Goal: Check status: Check status

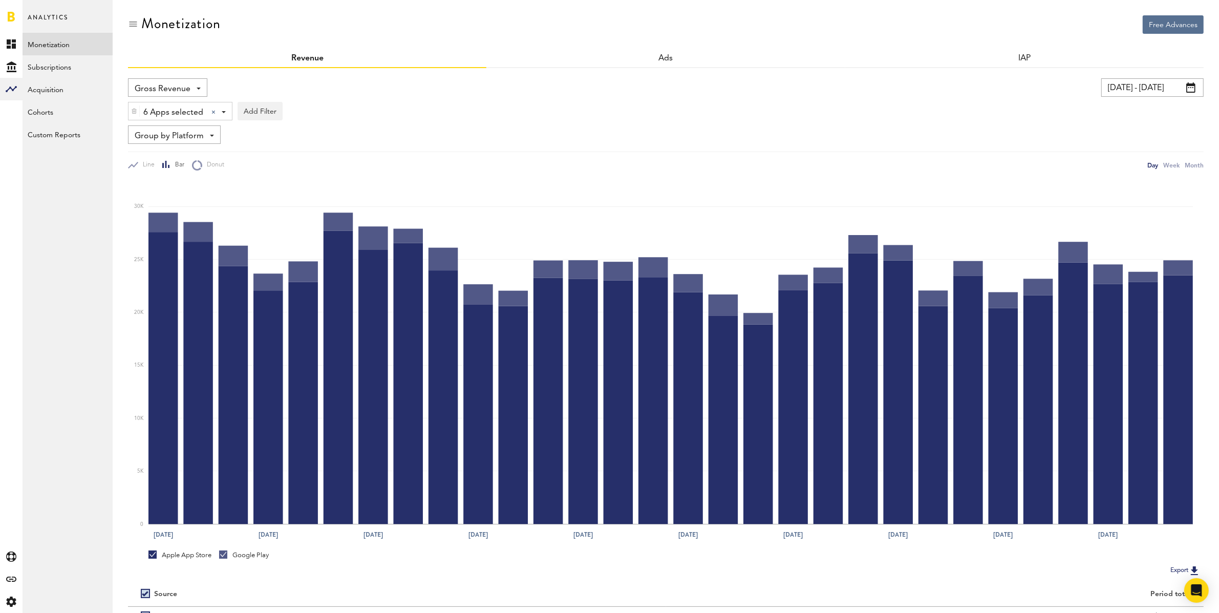
click at [476, 40] on div "Monetization" at bounding box center [666, 32] width 1076 height 34
click at [1145, 88] on input "[DATE] - [DATE]" at bounding box center [1153, 87] width 102 height 18
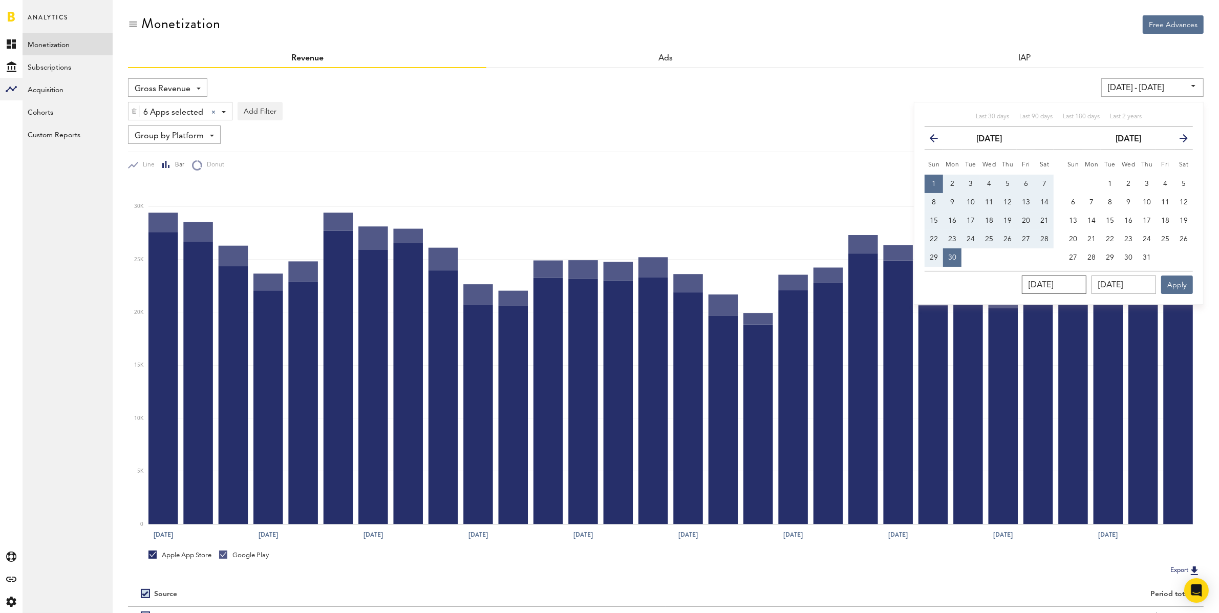
click at [1087, 285] on input "[DATE]" at bounding box center [1054, 285] width 65 height 18
type input "09/01/202_"
type input "[DATE] - [DATE]"
type input "[DATE]"
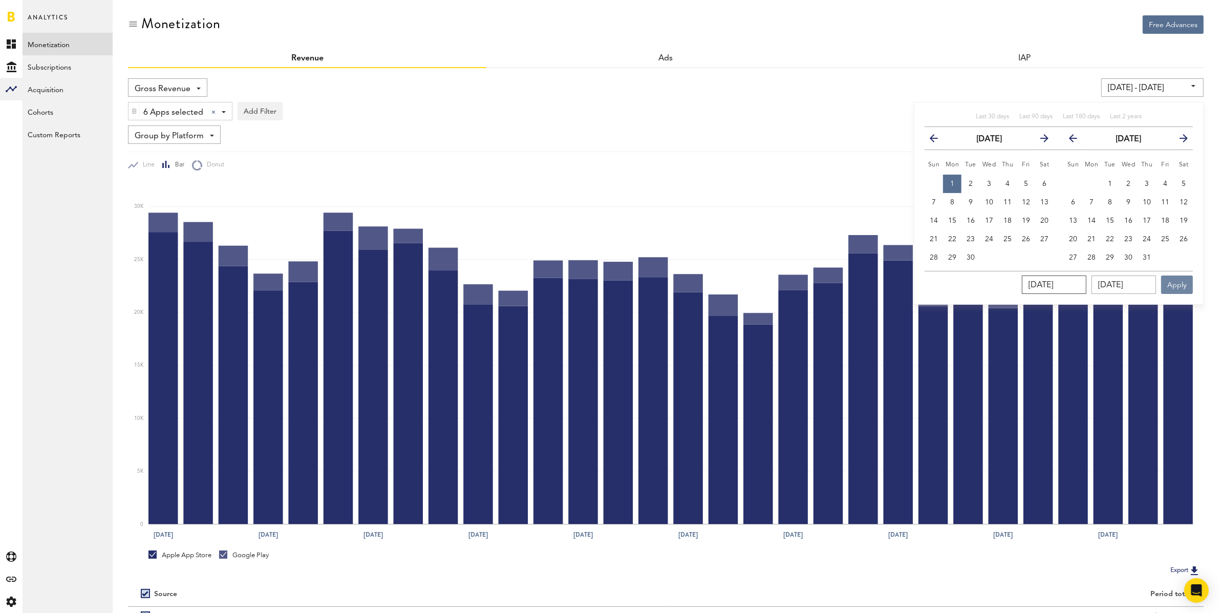
type input "[DATE]"
click at [1178, 287] on button "Apply" at bounding box center [1177, 285] width 32 height 18
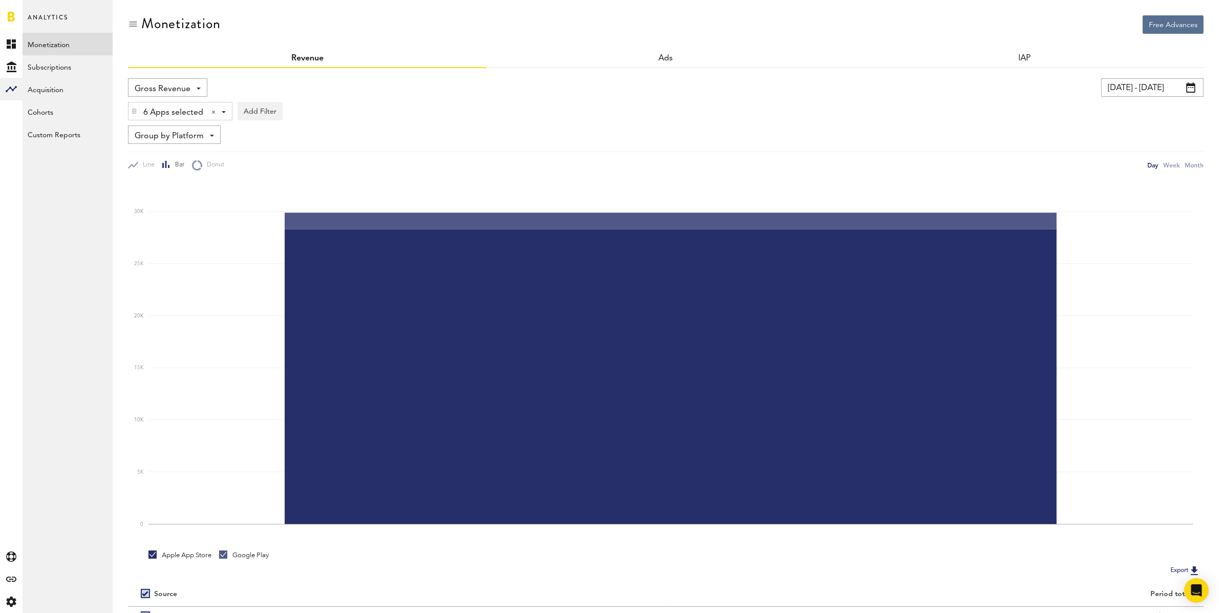
click at [1151, 89] on input "[DATE] - [DATE]" at bounding box center [1153, 87] width 102 height 18
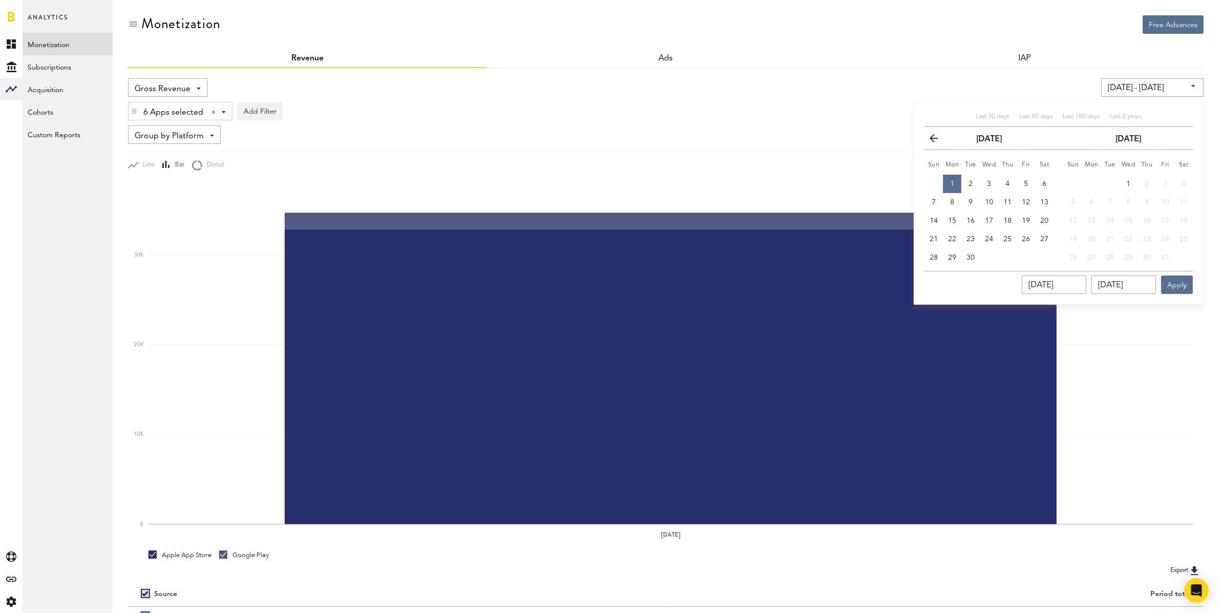
click at [956, 182] on button "1" at bounding box center [952, 184] width 18 height 18
click at [972, 259] on span "30" at bounding box center [971, 257] width 8 height 7
type input "[DATE] - [DATE]"
type input "[DATE]"
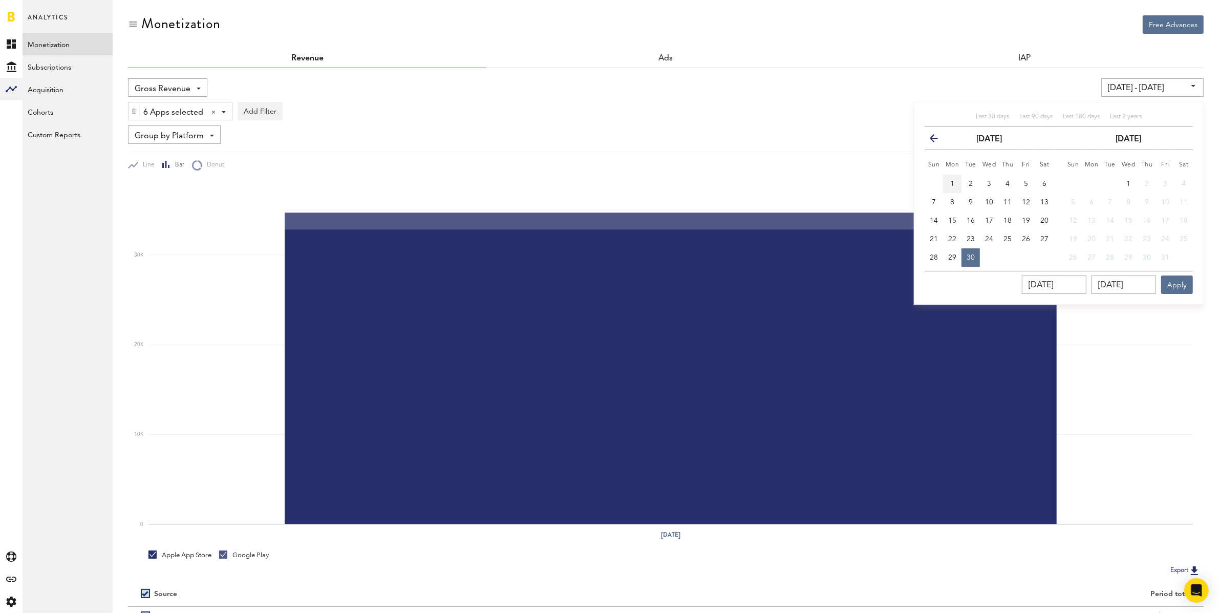
click at [956, 180] on button "1" at bounding box center [952, 184] width 18 height 18
type input "[DATE] - [DATE]"
type input "[DATE]"
click at [976, 251] on button "30" at bounding box center [971, 257] width 18 height 18
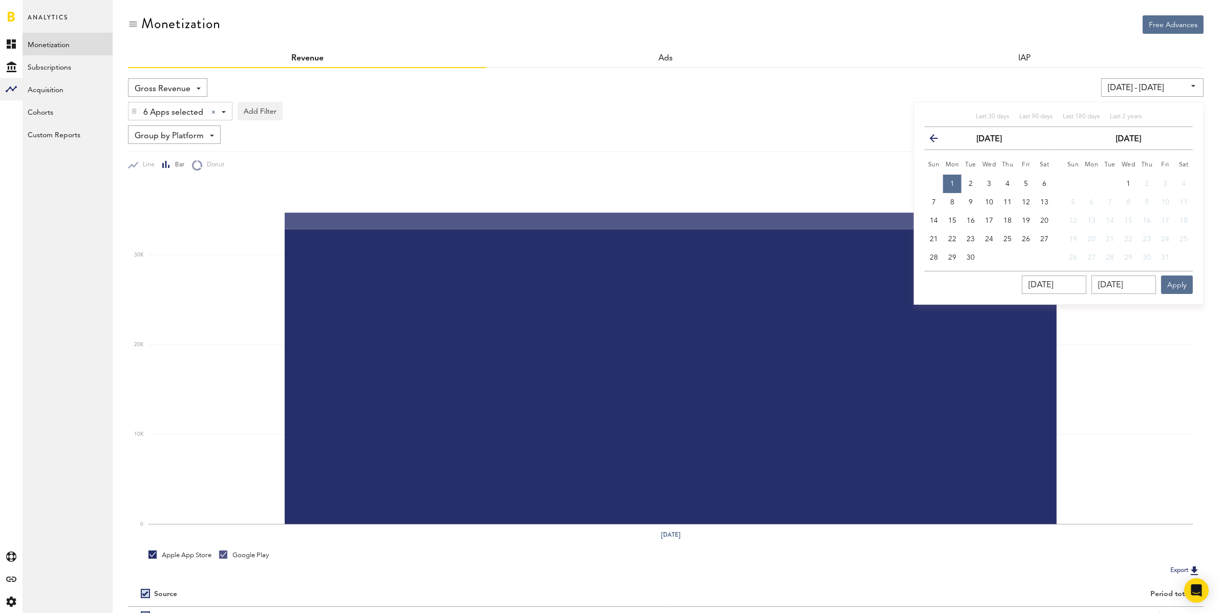
type input "[DATE] - [DATE]"
type input "[DATE]"
click at [1188, 281] on button "Apply" at bounding box center [1177, 285] width 32 height 18
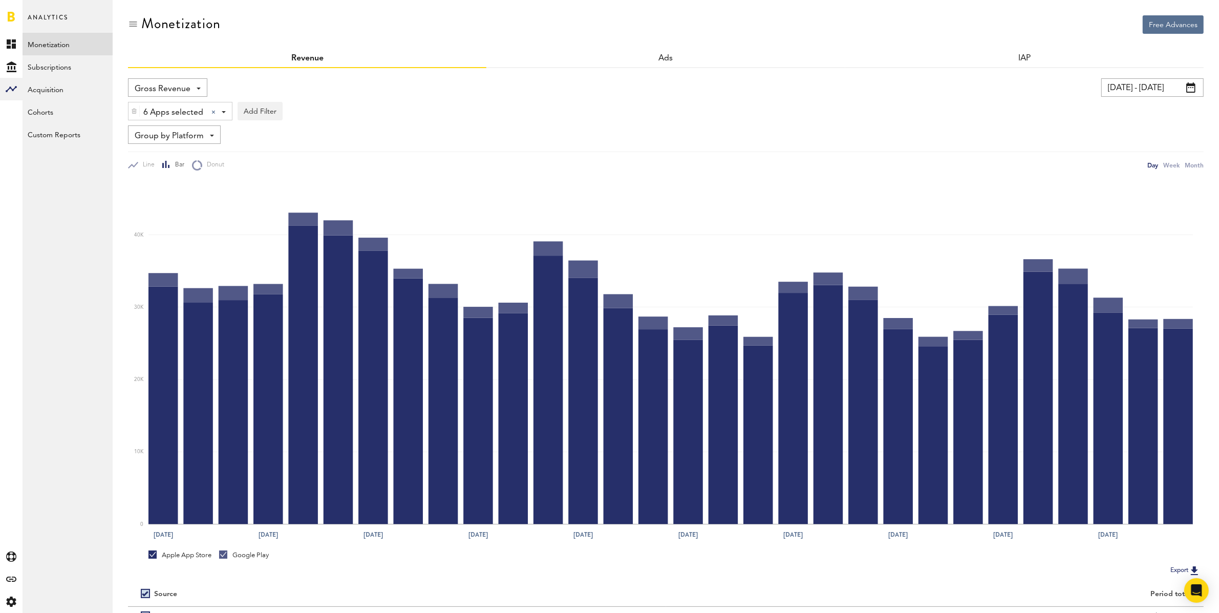
click at [133, 112] on img at bounding box center [134, 111] width 6 height 7
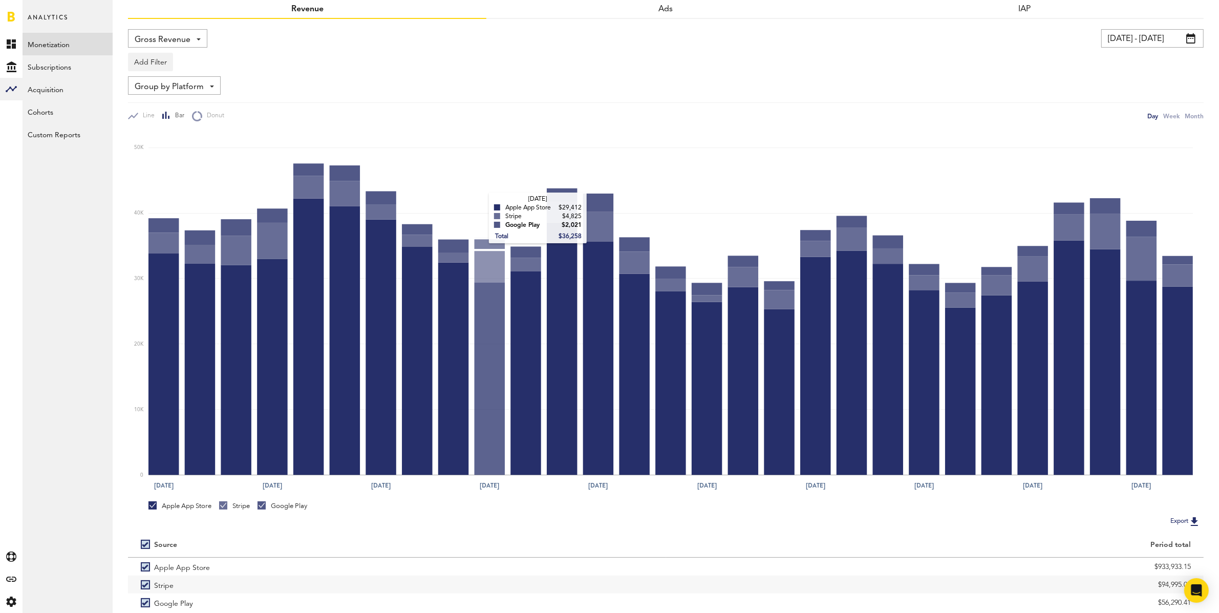
scroll to position [103, 0]
